Goal: Information Seeking & Learning: Understand process/instructions

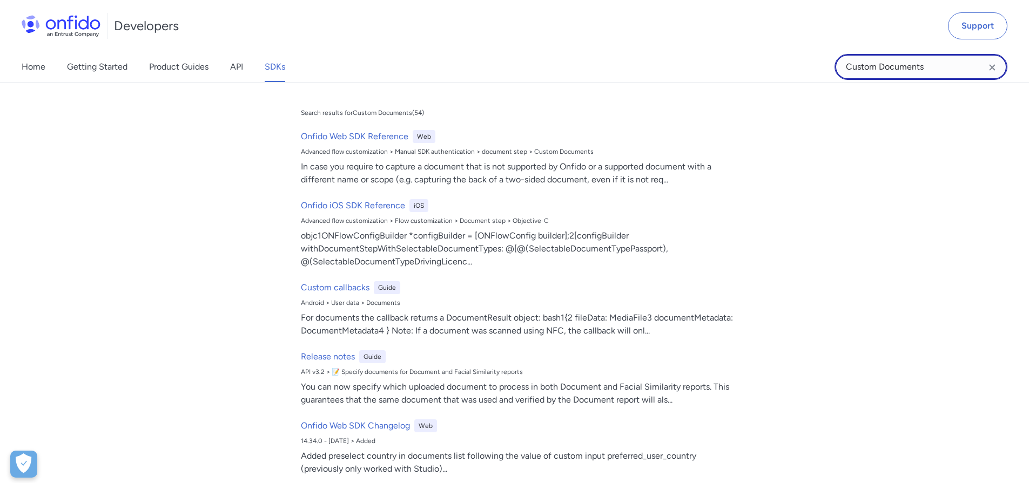
click at [900, 67] on input "Custom Documents" at bounding box center [920, 67] width 173 height 26
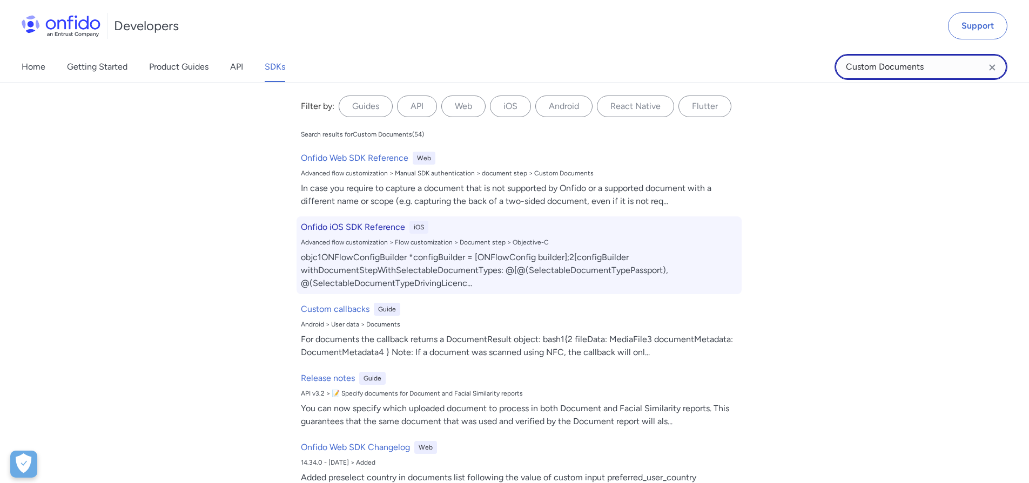
scroll to position [19354, 0]
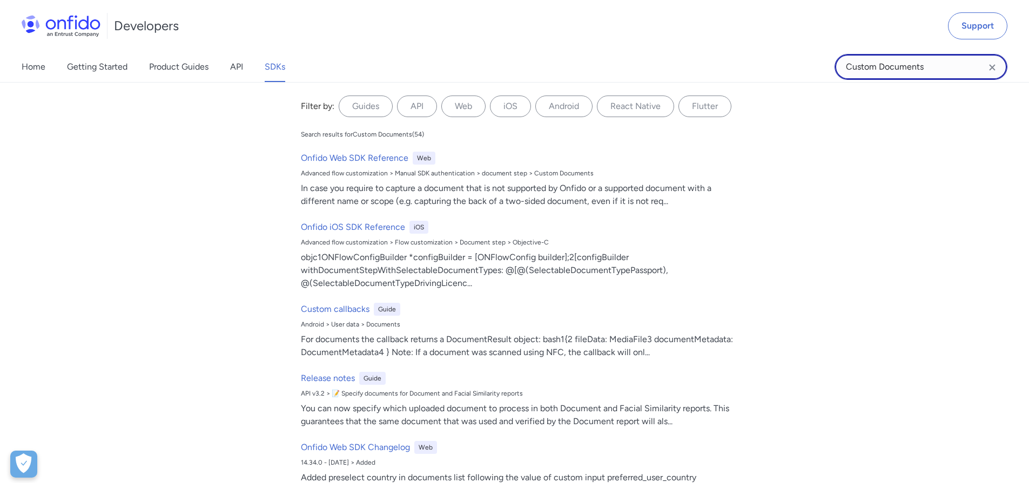
click at [939, 71] on input "Custom Documents" at bounding box center [920, 67] width 173 height 26
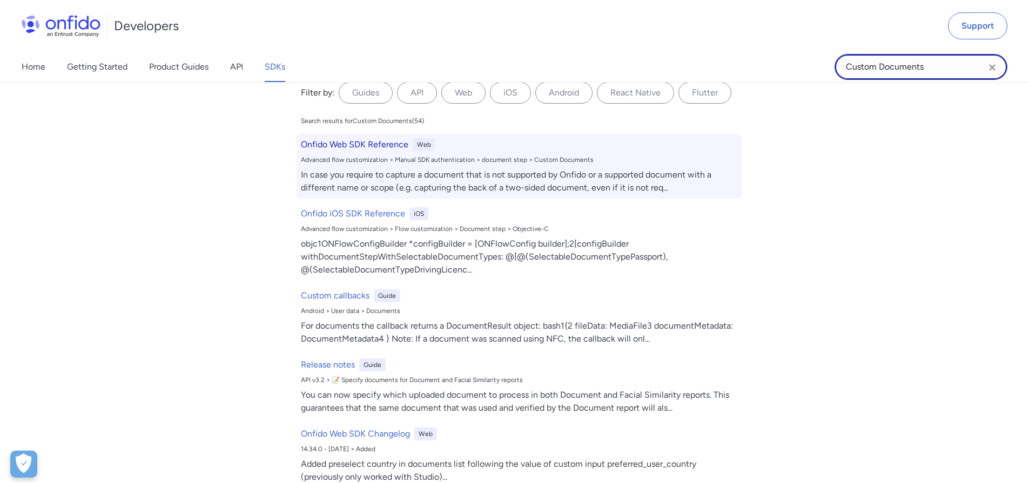
scroll to position [21, 0]
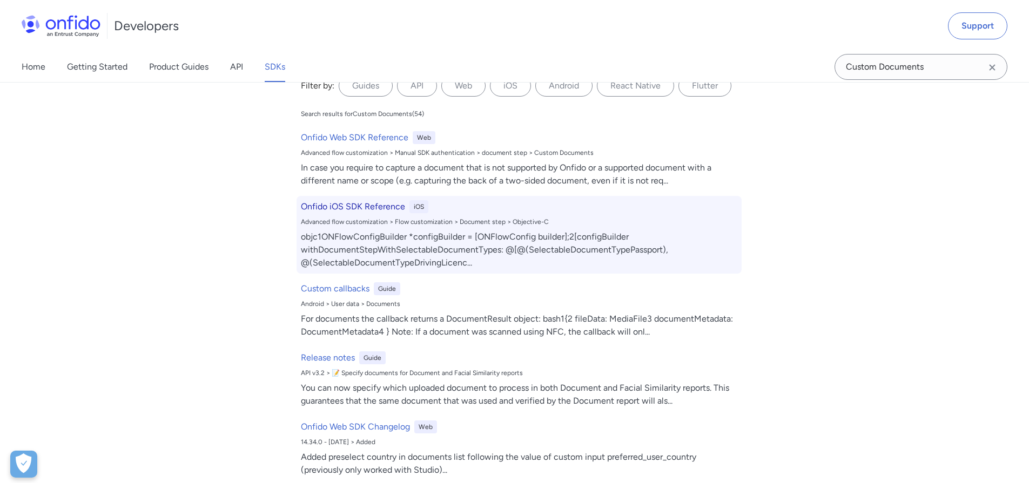
click at [409, 218] on div "Advanced flow customization > Flow customization > Document step > Objective-C" at bounding box center [519, 222] width 436 height 9
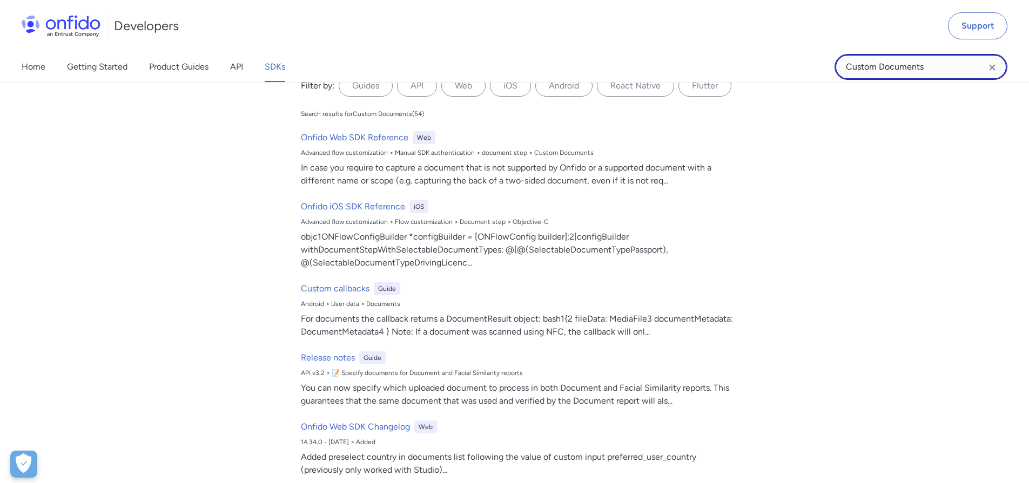
click at [939, 62] on input "Custom Documents" at bounding box center [920, 67] width 173 height 26
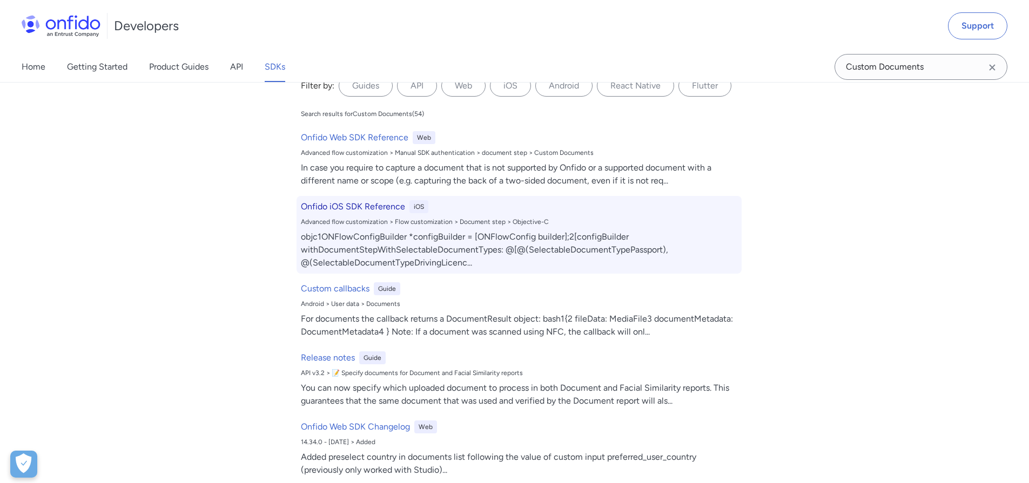
click at [330, 206] on h6 "Onfido iOS SDK Reference" at bounding box center [353, 206] width 104 height 13
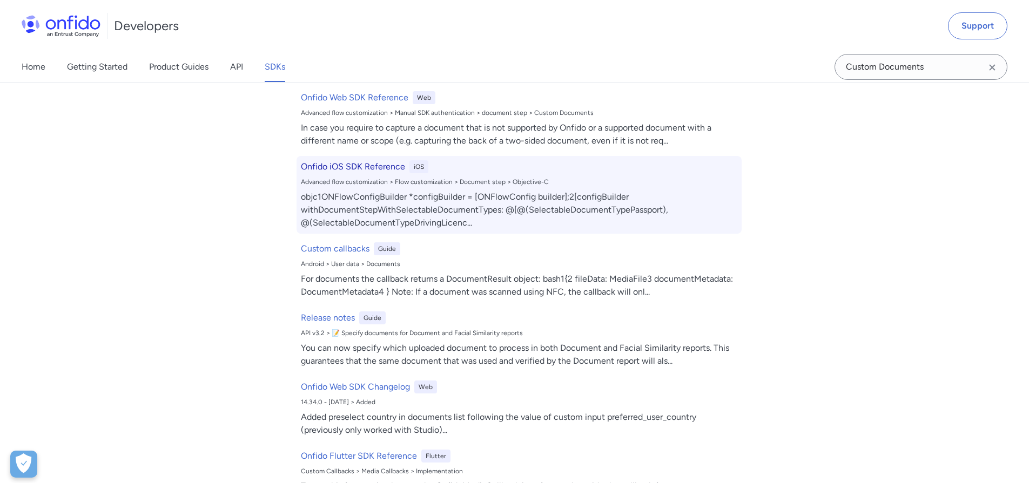
scroll to position [11, 0]
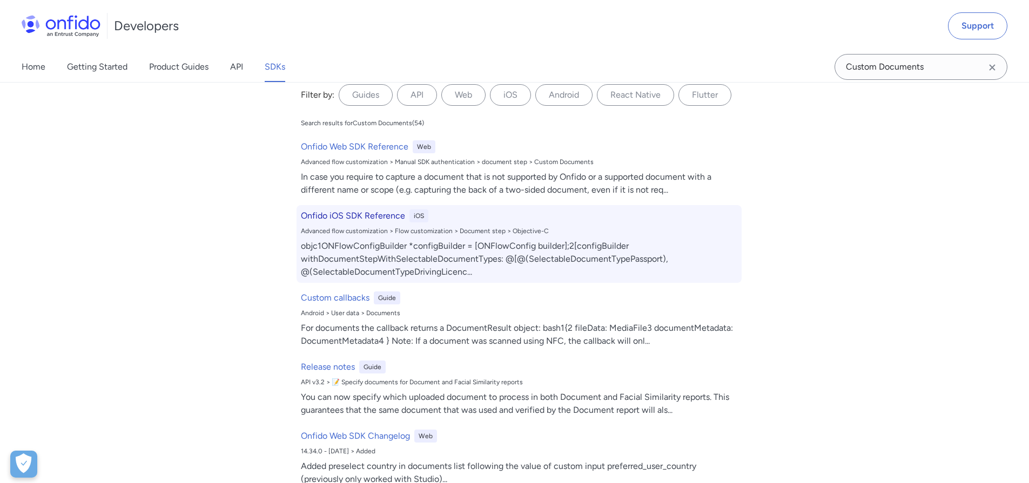
click at [340, 223] on div "Onfido iOS SDK Reference iOS Advanced flow customization > Flow customization >…" at bounding box center [518, 244] width 445 height 78
click at [363, 212] on h6 "Onfido iOS SDK Reference" at bounding box center [353, 216] width 104 height 13
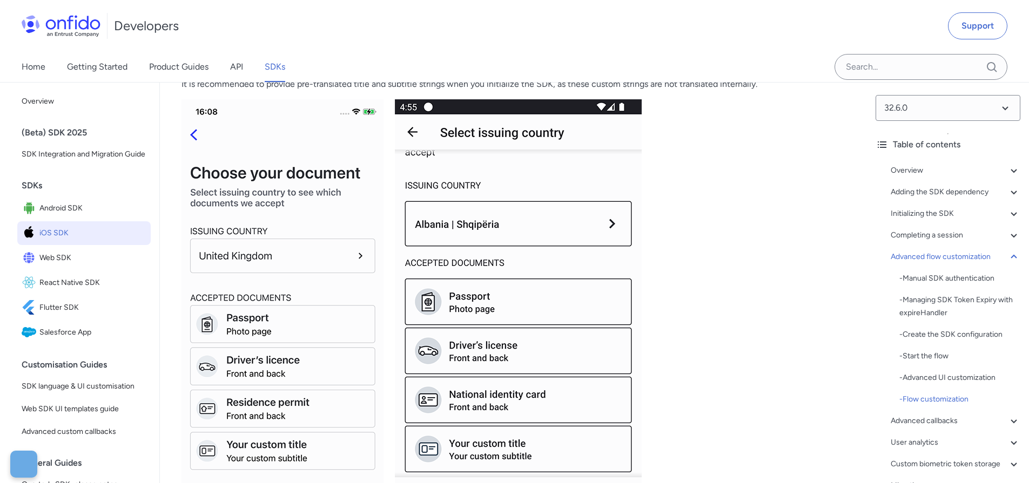
scroll to position [16749, 0]
drag, startPoint x: 574, startPoint y: 257, endPoint x: 588, endPoint y: 266, distance: 16.5
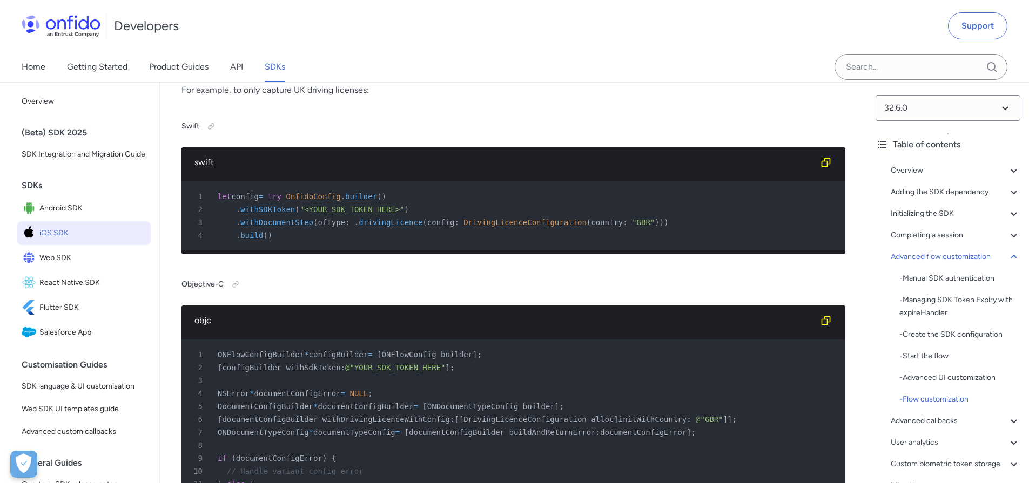
scroll to position [14735, 0]
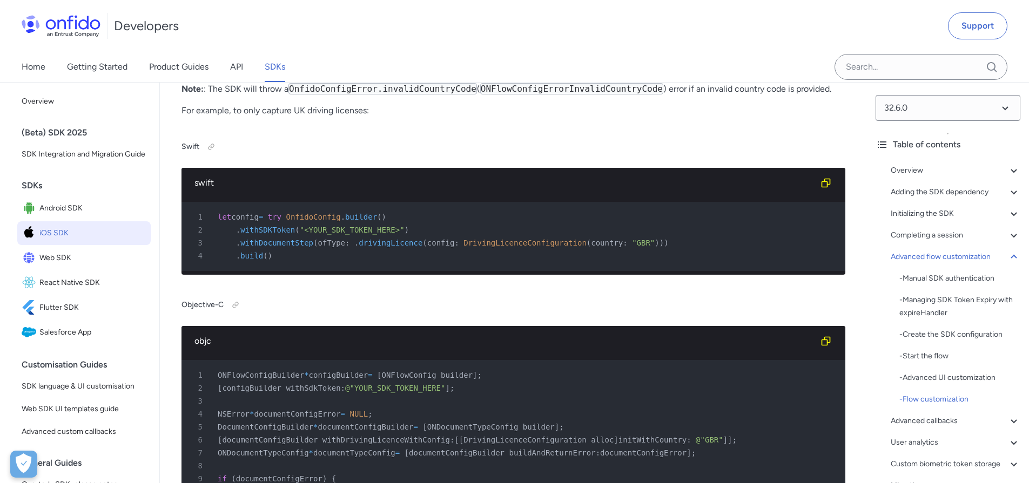
drag, startPoint x: 281, startPoint y: 235, endPoint x: 334, endPoint y: 235, distance: 52.4
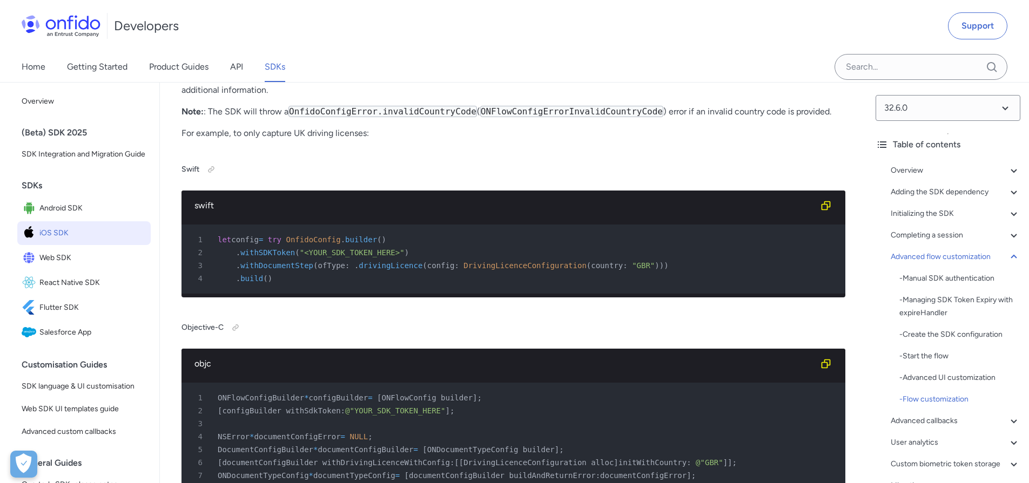
scroll to position [14716, 0]
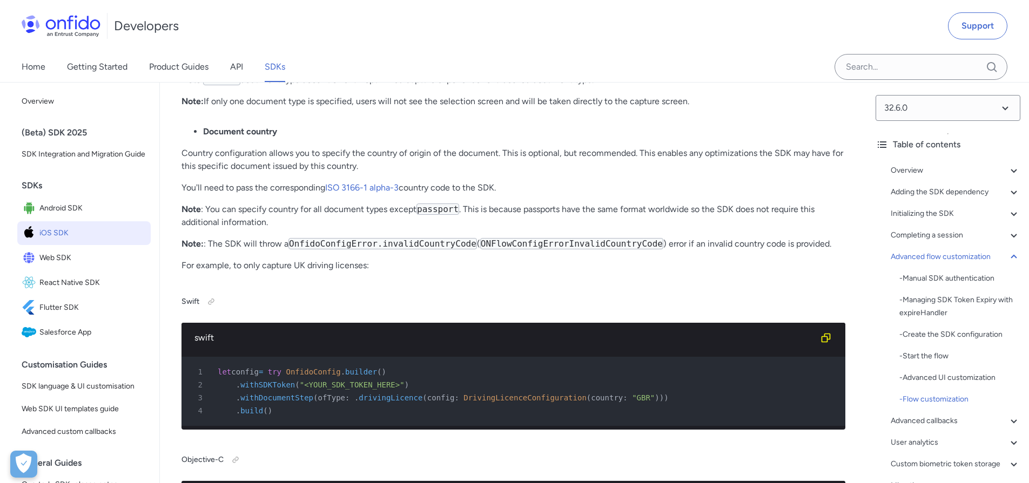
scroll to position [14587, 0]
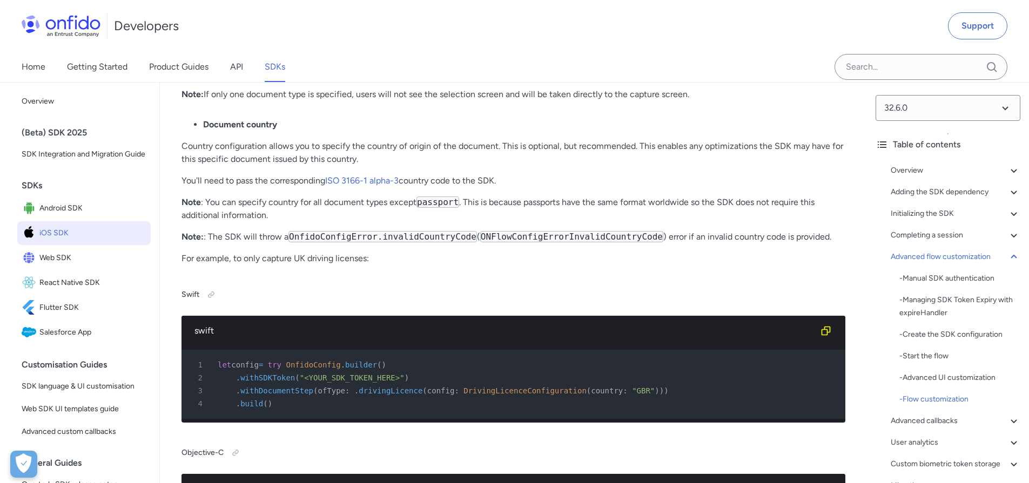
drag, startPoint x: 605, startPoint y: 383, endPoint x: 182, endPoint y: 381, distance: 423.4
click at [182, 79] on p "Note : Generic document type doesn't offer an optimized capture experience for …" at bounding box center [513, 72] width 664 height 13
copy p "Note : Generic document type doesn't offer an optimized capture experience for …"
